Goal: Task Accomplishment & Management: Complete application form

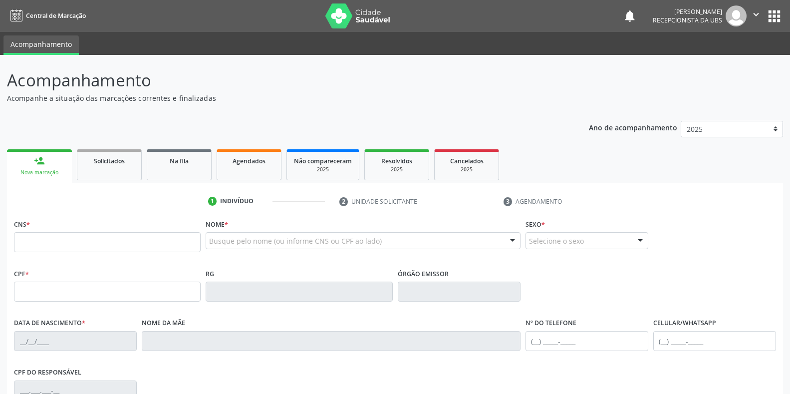
click at [24, 240] on input "text" at bounding box center [107, 242] width 187 height 20
click at [17, 239] on input "text" at bounding box center [107, 242] width 187 height 20
click at [93, 189] on div "1 Indivíduo 2 Unidade solicitante 3 Agendamento CNS * Nome * Busque pelo nome (…" at bounding box center [395, 358] width 776 height 351
click at [22, 235] on input "text" at bounding box center [107, 242] width 187 height 20
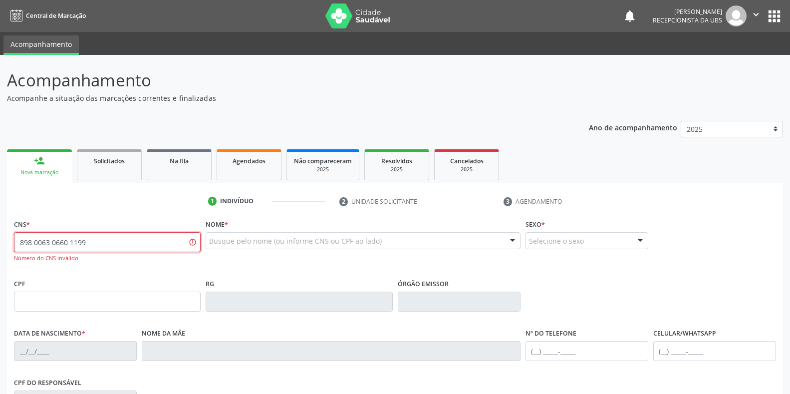
click at [83, 242] on input "898 0063 0660 1199" at bounding box center [107, 242] width 187 height 20
type input "8"
click at [36, 168] on link "person_add Nova marcação" at bounding box center [39, 165] width 65 height 33
click at [35, 173] on div "Nova marcação" at bounding box center [39, 172] width 51 height 7
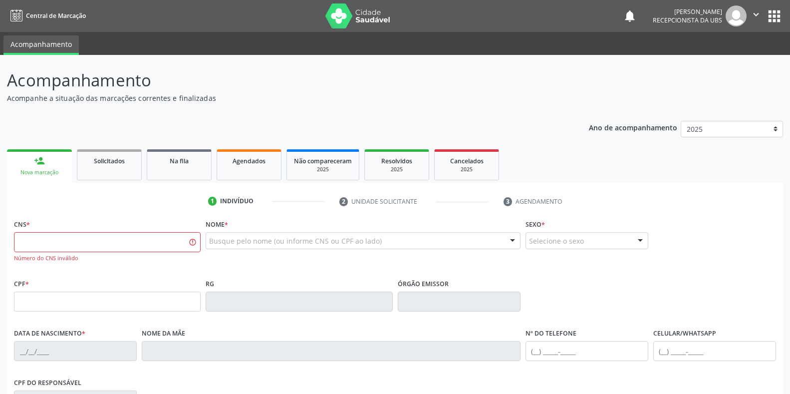
click at [35, 172] on div "Nova marcação" at bounding box center [39, 172] width 51 height 7
click at [38, 171] on div "Nova marcação" at bounding box center [39, 172] width 51 height 7
click at [42, 171] on div "Nova marcação" at bounding box center [39, 172] width 51 height 7
drag, startPoint x: 44, startPoint y: 169, endPoint x: 219, endPoint y: 200, distance: 177.5
click at [50, 167] on link "person_add Nova marcação" at bounding box center [39, 165] width 65 height 33
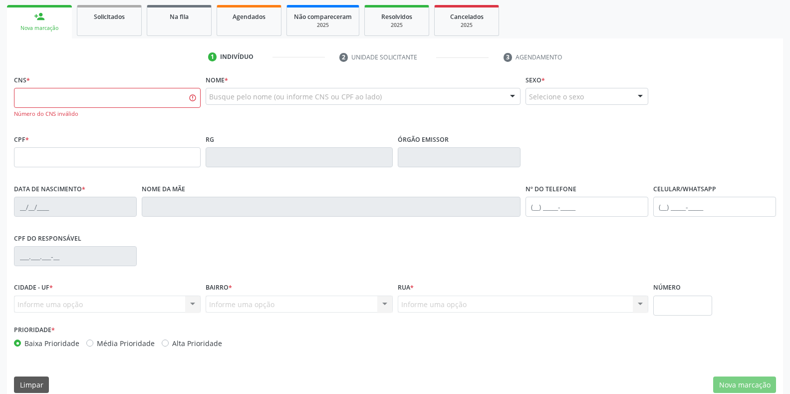
scroll to position [157, 0]
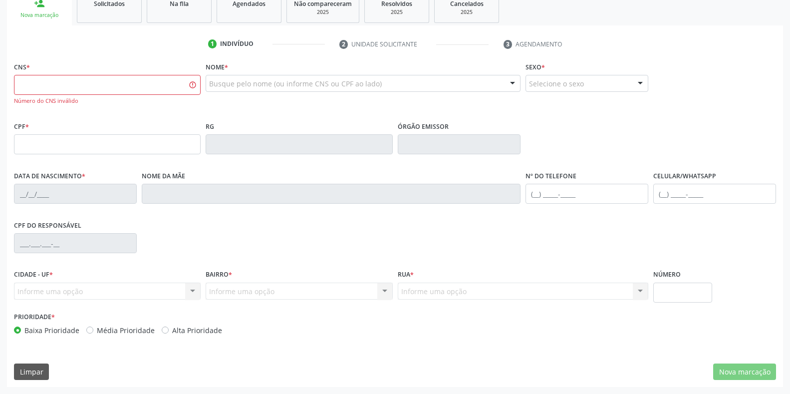
click at [45, 17] on div "Nova marcação" at bounding box center [39, 14] width 51 height 7
